Goal: Transaction & Acquisition: Purchase product/service

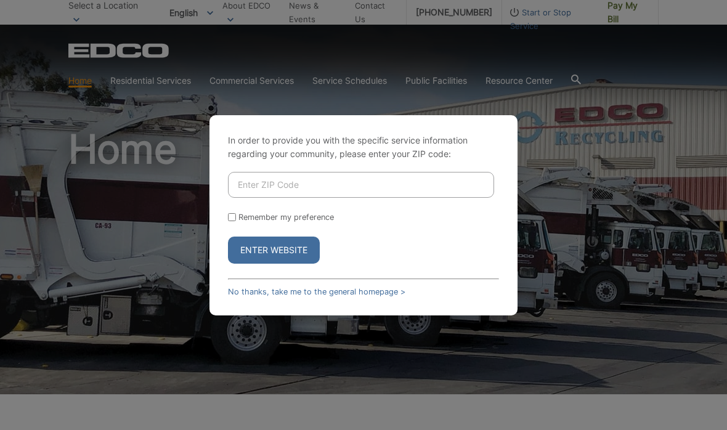
click at [368, 184] on input "Enter ZIP Code" at bounding box center [361, 185] width 266 height 26
type input "90755"
click at [235, 219] on input "Remember my preference" at bounding box center [232, 217] width 8 height 8
checkbox input "true"
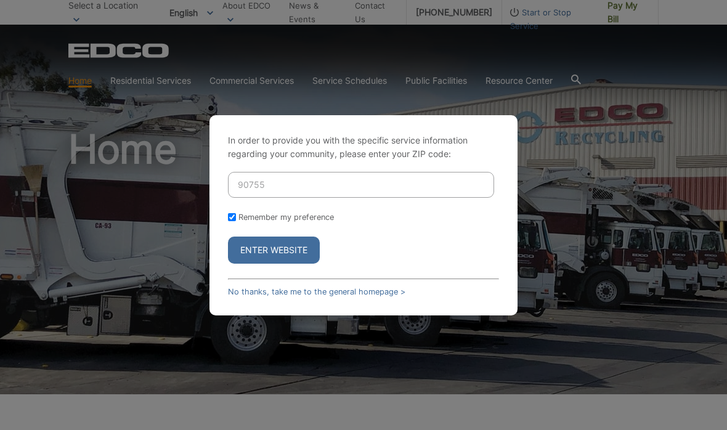
click at [274, 249] on button "Enter Website" at bounding box center [274, 250] width 92 height 27
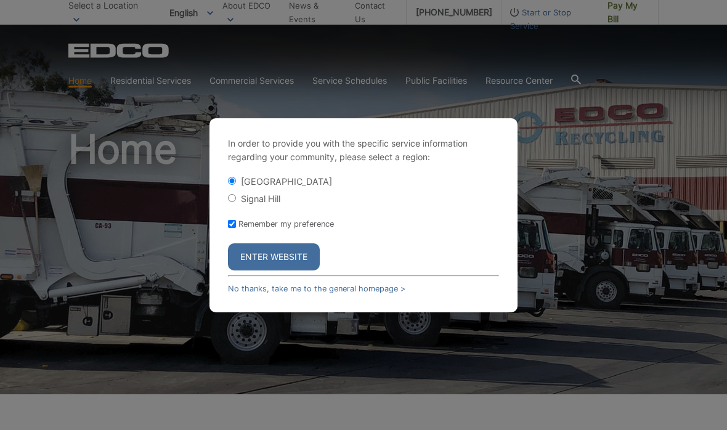
click at [235, 196] on input "Signal Hill" at bounding box center [232, 198] width 8 height 8
radio input "true"
click at [261, 254] on button "Enter Website" at bounding box center [274, 256] width 92 height 27
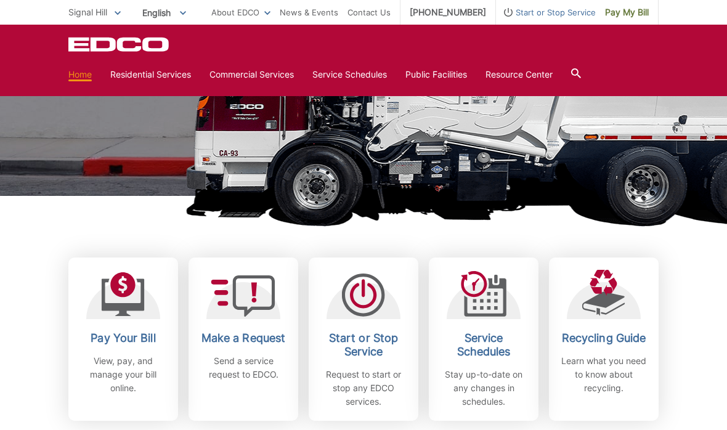
scroll to position [199, 0]
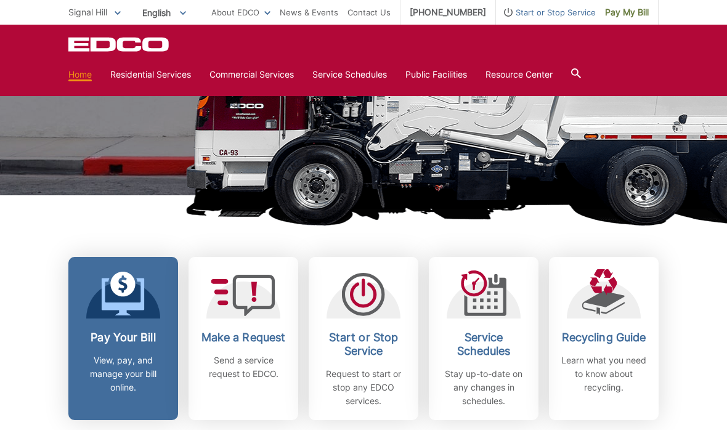
click at [153, 322] on link "Pay Your Bill View, pay, and manage your bill online." at bounding box center [123, 338] width 110 height 163
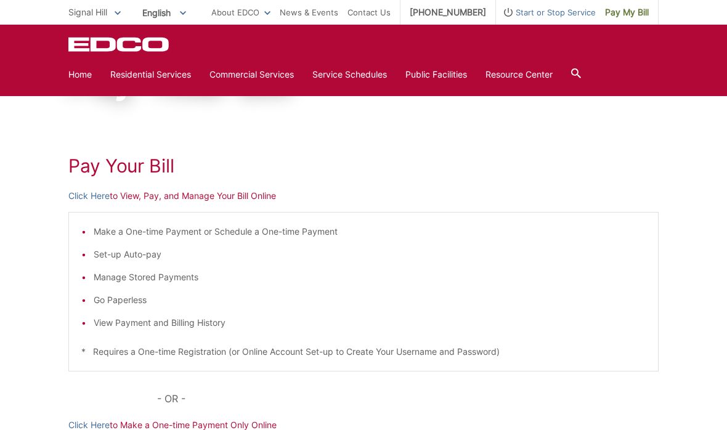
scroll to position [122, 0]
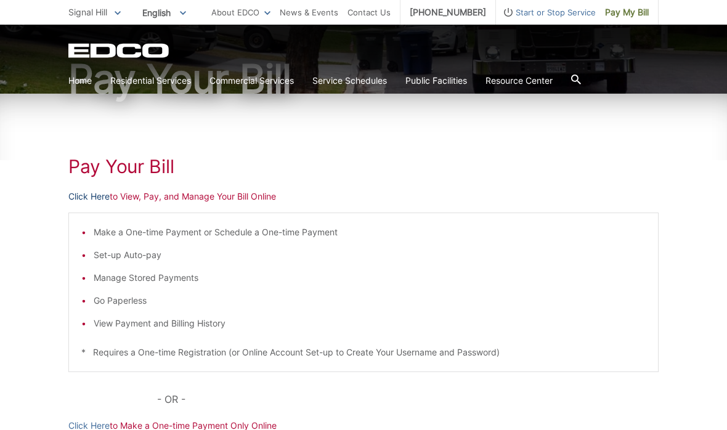
click at [86, 193] on link "Click Here" at bounding box center [88, 197] width 41 height 14
